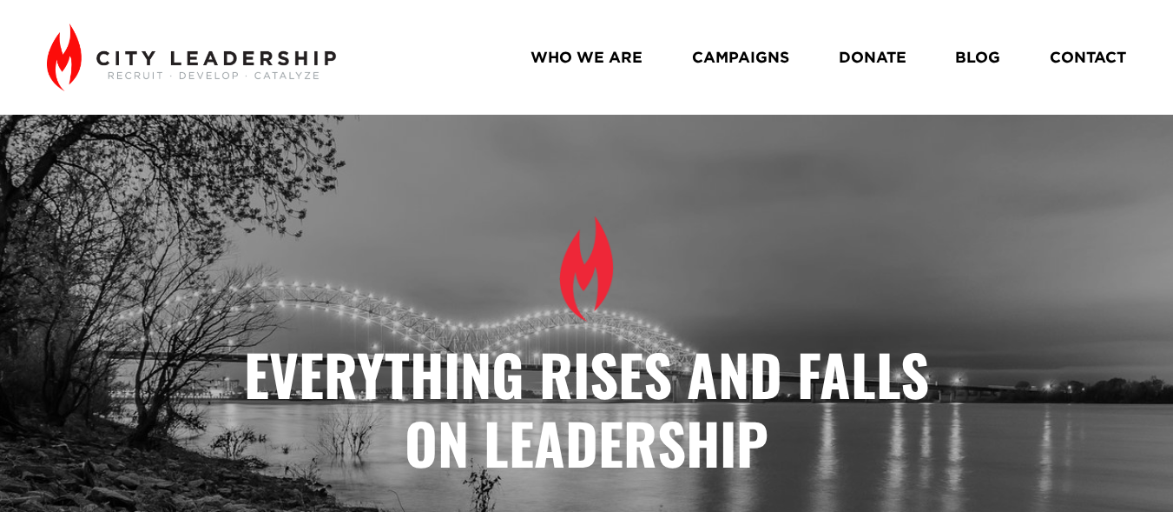
click at [581, 51] on link "WHO WE ARE" at bounding box center [587, 57] width 112 height 30
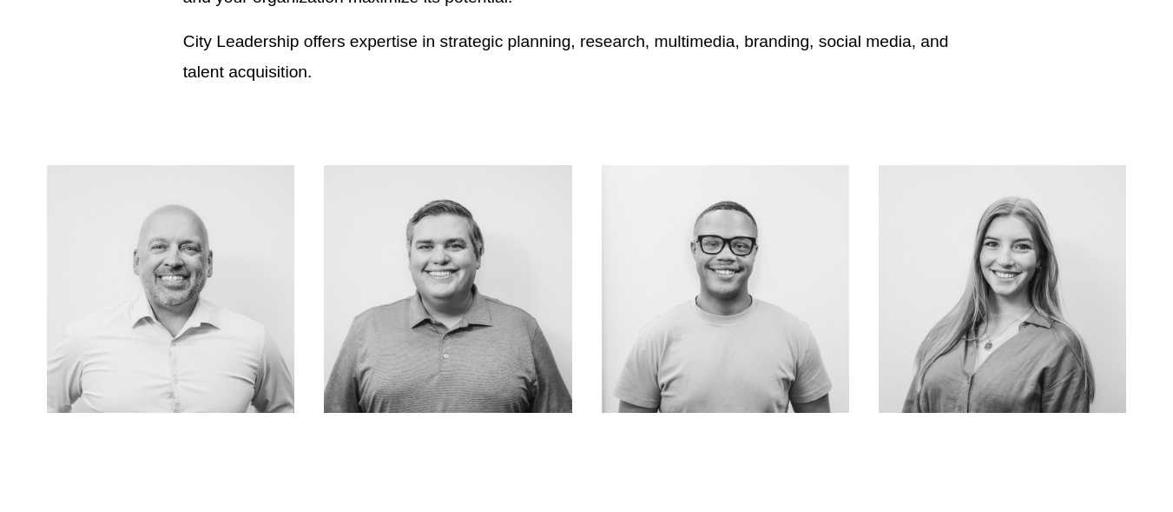
scroll to position [631, 0]
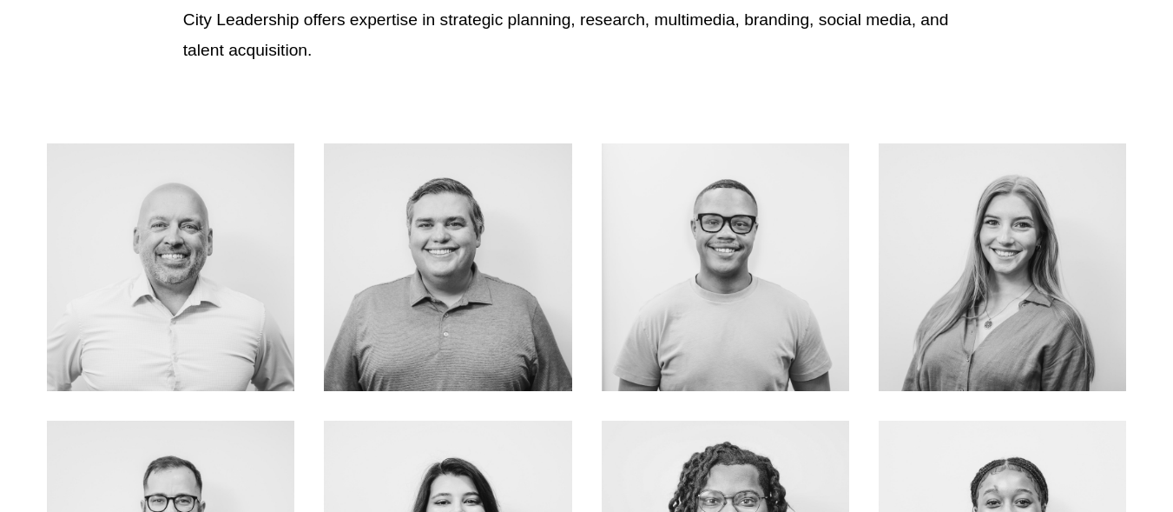
click at [776, 213] on div at bounding box center [726, 267] width 248 height 248
drag, startPoint x: 597, startPoint y: 190, endPoint x: 613, endPoint y: 58, distance: 133.0
click at [613, 58] on p "City Leadership offers expertise in strategic planning, research, multimedia, b…" at bounding box center [586, 35] width 807 height 60
